Goal: Information Seeking & Learning: Learn about a topic

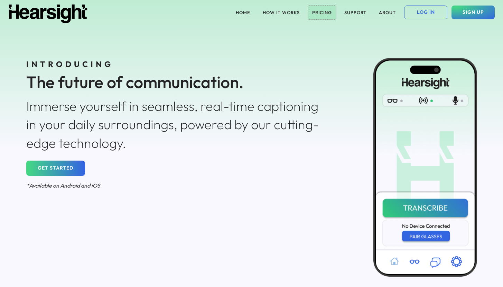
click at [329, 15] on button "PRICING" at bounding box center [322, 13] width 28 height 14
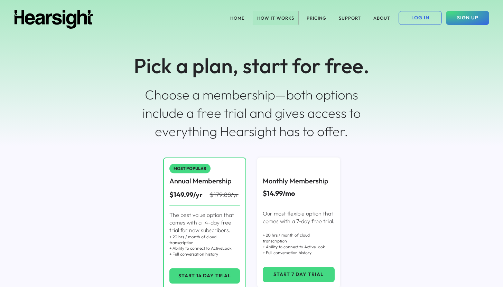
click at [278, 19] on button "HOW IT WORKS" at bounding box center [275, 18] width 45 height 14
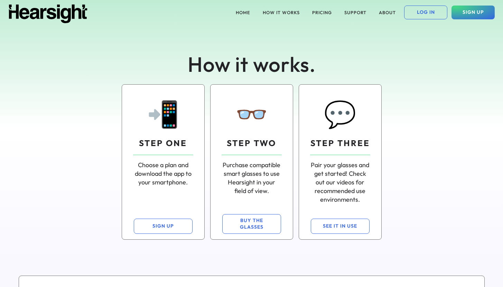
click at [266, 131] on div "👓 STEP TWO Purchase compatible smart glasses to use Hearsight in your field of …" at bounding box center [251, 145] width 71 height 111
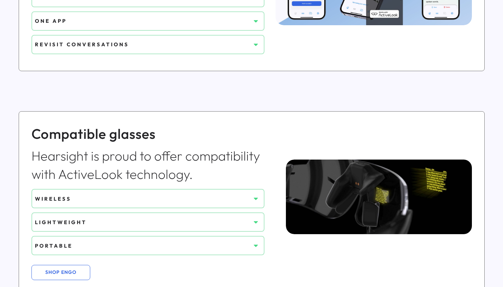
scroll to position [476, 0]
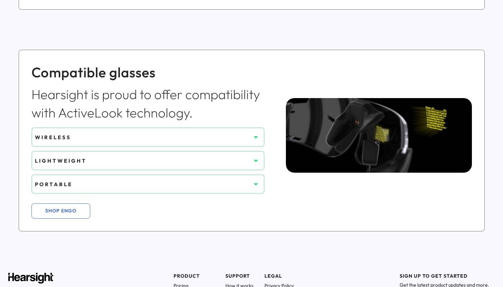
click at [245, 134] on div "WIRELESS" at bounding box center [143, 137] width 216 height 7
click at [253, 137] on icon at bounding box center [256, 137] width 7 height 7
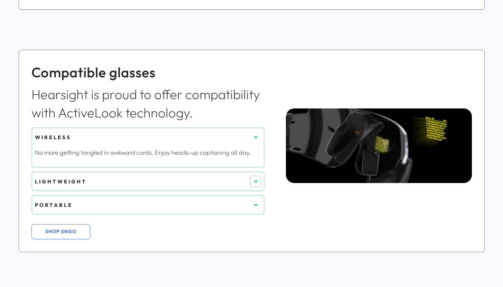
click at [258, 182] on icon at bounding box center [256, 181] width 7 height 7
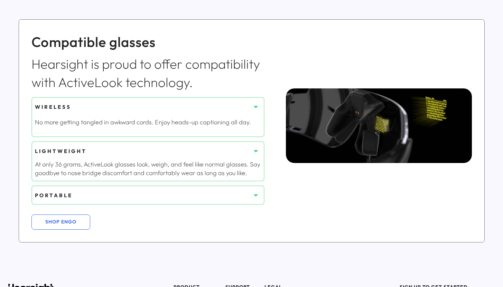
scroll to position [561, 0]
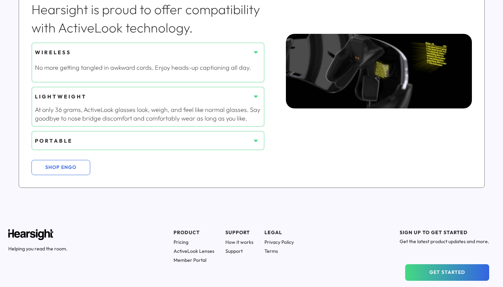
click at [247, 150] on div "WIRELESS No more getting tangled in awkward cords. Enjoy heads-up captioning al…" at bounding box center [147, 96] width 233 height 118
click at [58, 168] on button "SHOP ENGO" at bounding box center [60, 167] width 59 height 15
